Goal: Ask a question

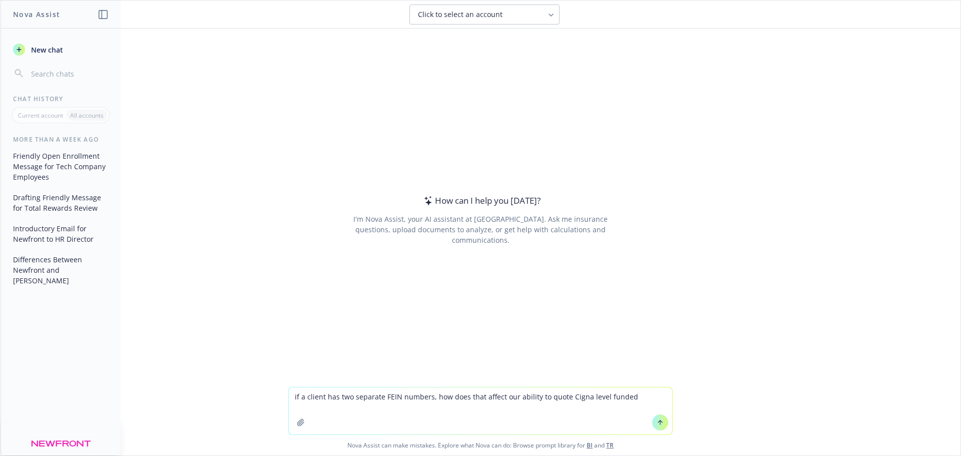
type textarea "if a client has two separate FEIN numbers, how does that affect our ability to …"
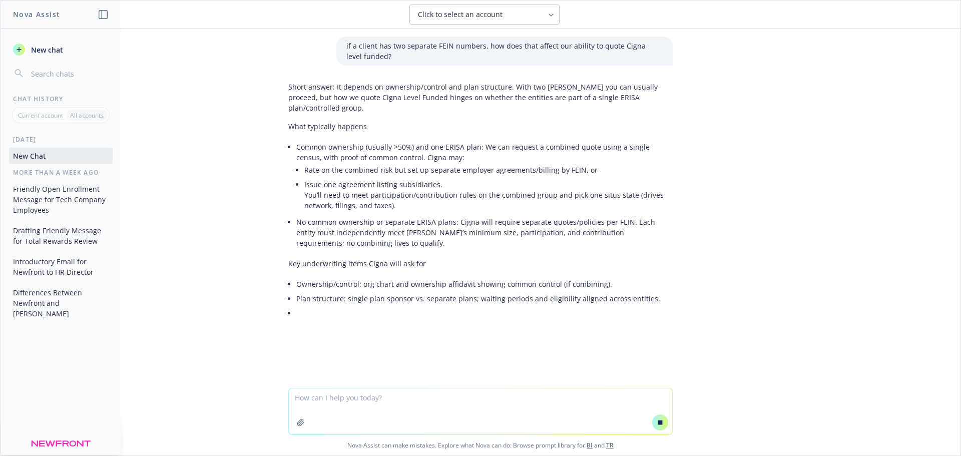
drag, startPoint x: 947, startPoint y: 1, endPoint x: 757, endPoint y: 345, distance: 393.6
click at [757, 345] on div "if a client has two separate FEIN numbers, how does that affect our ability to …" at bounding box center [481, 208] width 960 height 359
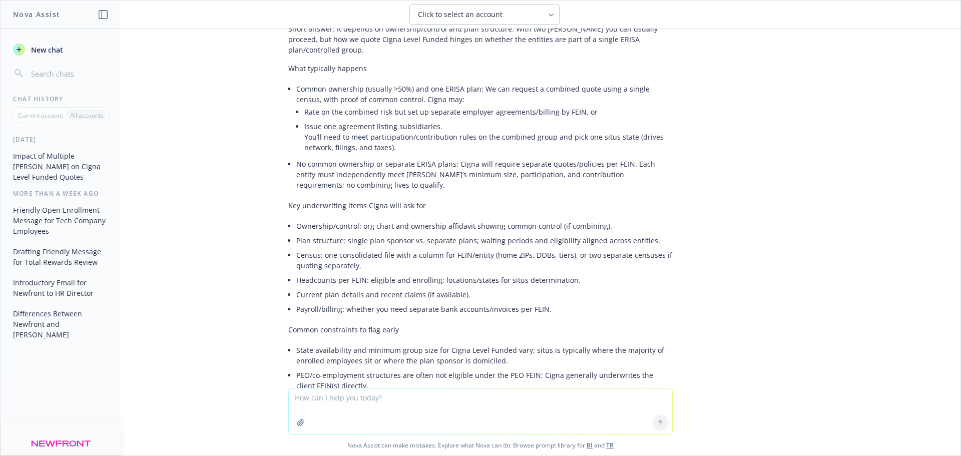
scroll to position [8, 0]
